Goal: Transaction & Acquisition: Purchase product/service

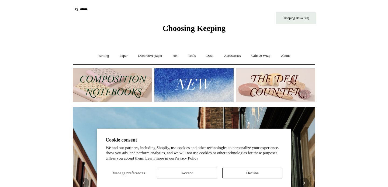
scroll to position [0, 242]
click at [99, 55] on link "Writing +" at bounding box center [104, 56] width 20 height 14
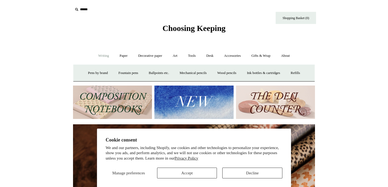
scroll to position [0, 484]
click at [130, 102] on img at bounding box center [112, 103] width 79 height 34
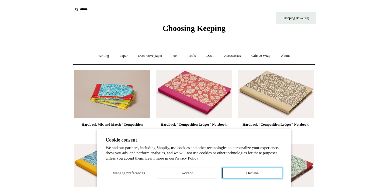
click at [243, 174] on button "Decline" at bounding box center [252, 173] width 60 height 11
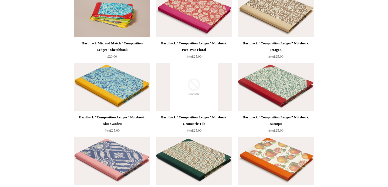
scroll to position [82, 0]
click at [280, 88] on img at bounding box center [276, 87] width 77 height 49
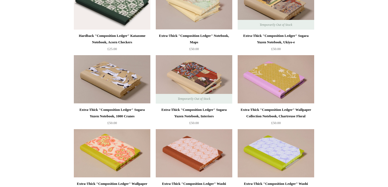
scroll to position [682, 0]
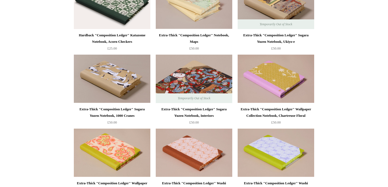
click at [190, 73] on img at bounding box center [194, 79] width 77 height 49
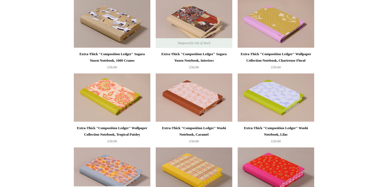
scroll to position [739, 0]
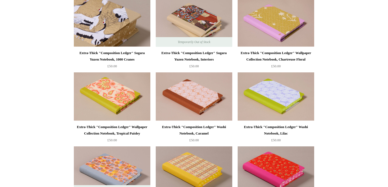
click at [102, 24] on img at bounding box center [112, 22] width 77 height 49
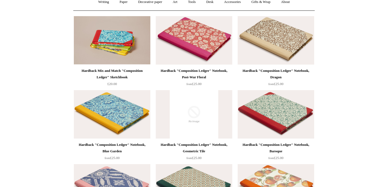
scroll to position [0, 0]
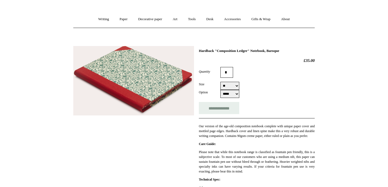
scroll to position [36, 0]
click at [141, 77] on img at bounding box center [133, 81] width 121 height 70
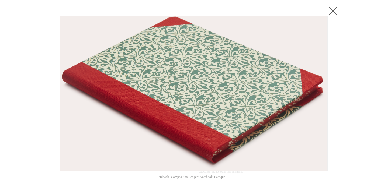
click at [334, 9] on link at bounding box center [333, 10] width 11 height 11
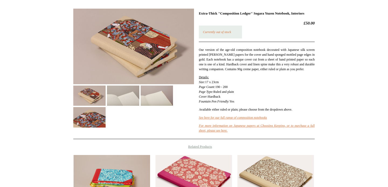
scroll to position [74, 0]
click at [150, 32] on img at bounding box center [133, 46] width 121 height 76
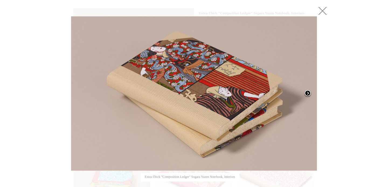
click at [309, 93] on span at bounding box center [308, 94] width 8 height 8
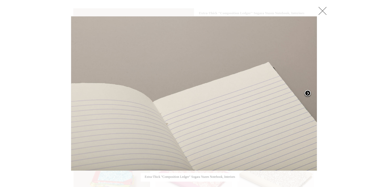
click at [309, 93] on span at bounding box center [308, 94] width 8 height 8
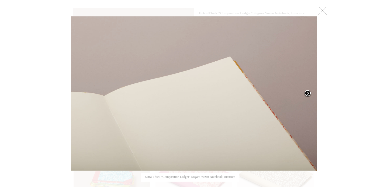
click at [309, 93] on span at bounding box center [308, 94] width 8 height 8
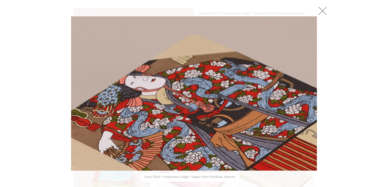
click at [324, 8] on link at bounding box center [322, 10] width 11 height 11
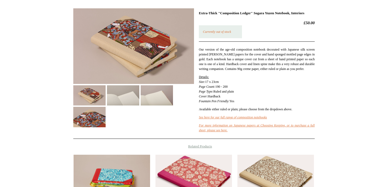
click at [337, 55] on html "Menu Choosing Keeping * Shipping Information Shopping Basket (0) * ⤺ + +" at bounding box center [194, 118] width 388 height 385
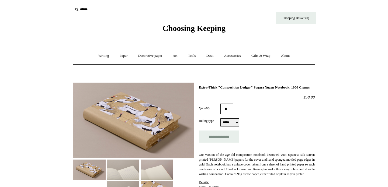
click at [134, 115] on img at bounding box center [133, 121] width 121 height 76
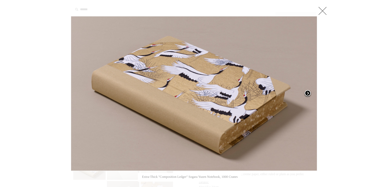
click at [309, 92] on span at bounding box center [308, 94] width 8 height 8
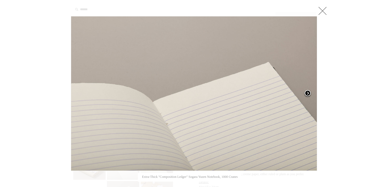
click at [309, 92] on span at bounding box center [308, 94] width 8 height 8
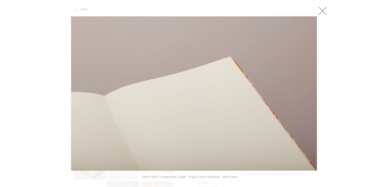
click at [323, 10] on link at bounding box center [322, 10] width 11 height 11
